Goal: Browse casually

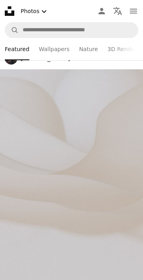
scroll to position [7804, 0]
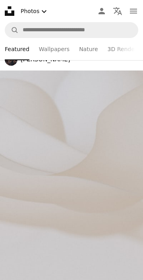
click at [86, 172] on img at bounding box center [71, 178] width 143 height 214
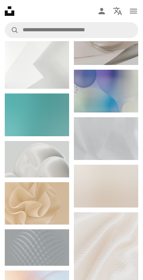
scroll to position [4911, 0]
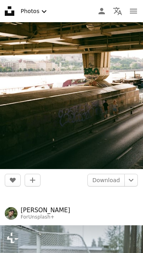
scroll to position [5763, 0]
click at [91, 89] on img at bounding box center [71, 68] width 143 height 202
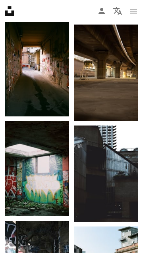
scroll to position [904, 0]
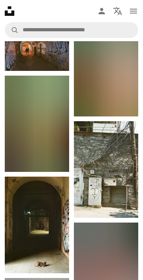
scroll to position [6607, 0]
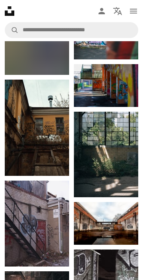
scroll to position [3084, 0]
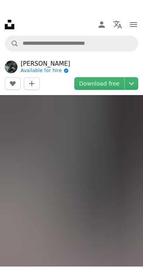
scroll to position [54, 0]
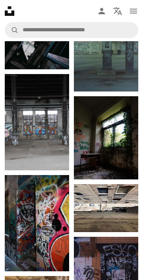
scroll to position [4171, 0]
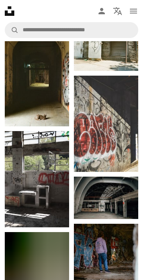
scroll to position [6754, 0]
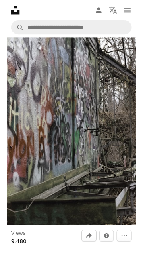
scroll to position [53, 0]
